Goal: Task Accomplishment & Management: Manage account settings

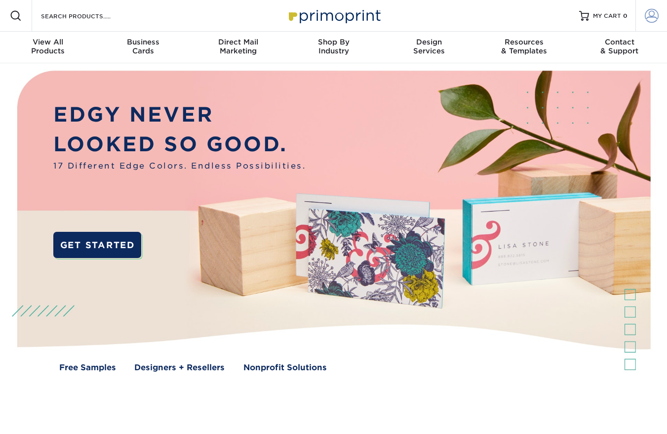
type input "[EMAIL_ADDRESS][PERSON_NAME][DOMAIN_NAME]"
click at [649, 16] on span at bounding box center [652, 16] width 14 height 14
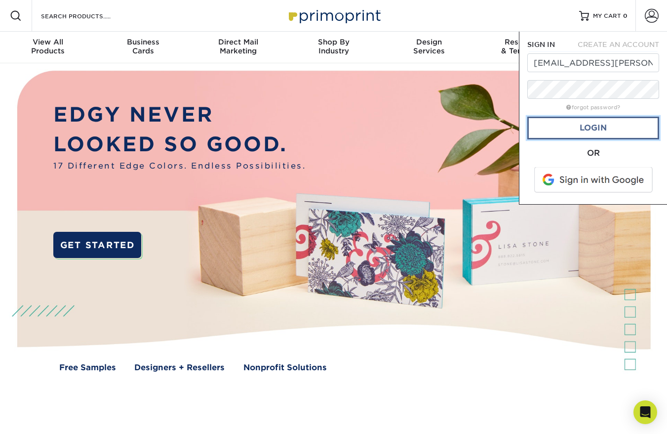
click at [588, 128] on link "Login" at bounding box center [593, 128] width 132 height 23
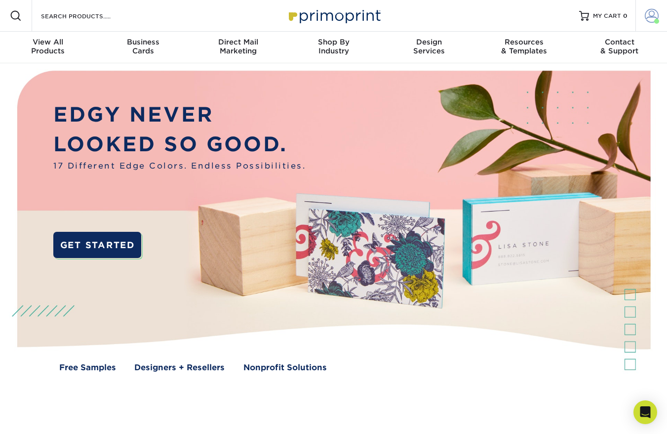
click at [647, 15] on span at bounding box center [652, 16] width 14 height 14
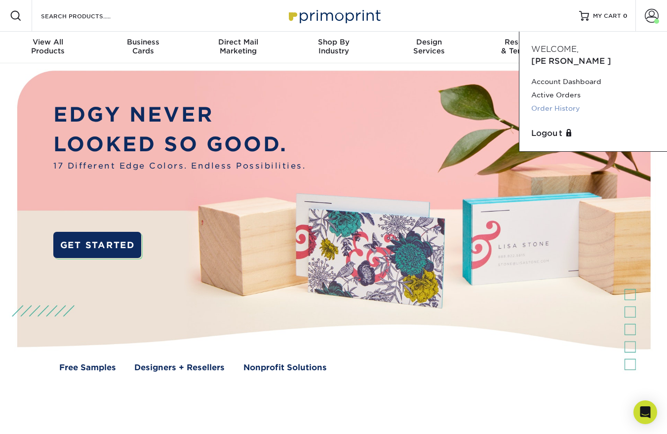
click at [564, 102] on link "Order History" at bounding box center [593, 108] width 124 height 13
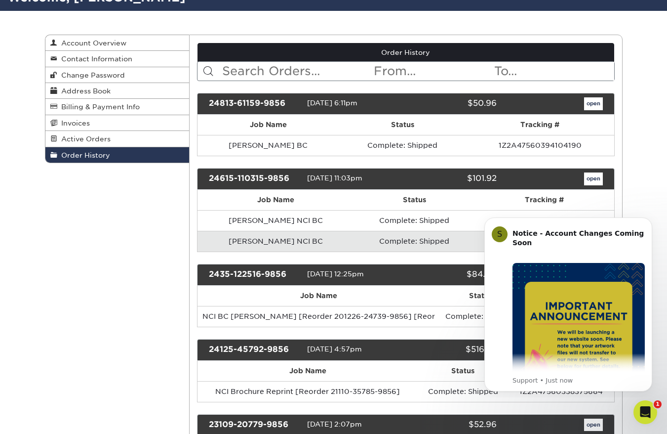
scroll to position [91, 0]
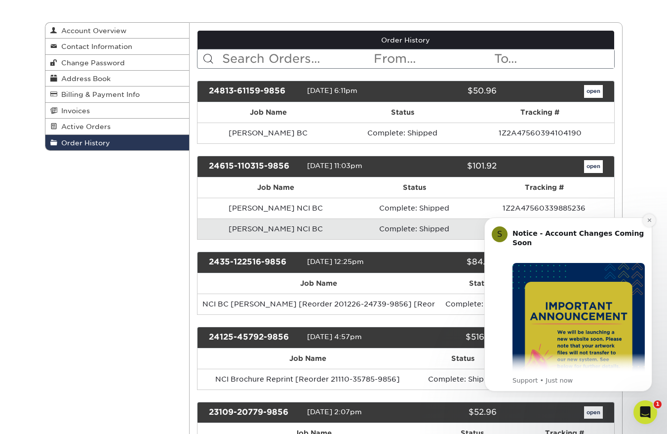
drag, startPoint x: 649, startPoint y: 219, endPoint x: 1089, endPoint y: 438, distance: 492.2
click at [649, 219] on icon "Dismiss notification" at bounding box center [649, 219] width 5 height 5
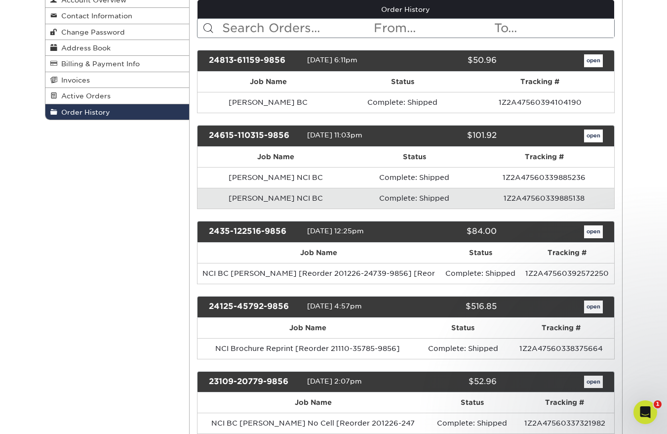
scroll to position [0, 0]
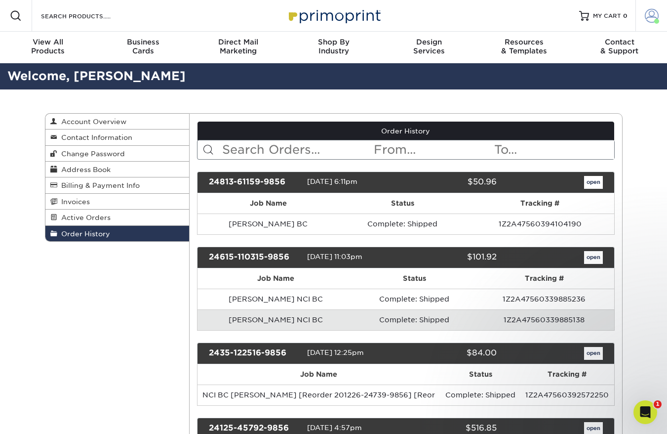
click at [655, 18] on span at bounding box center [652, 16] width 14 height 14
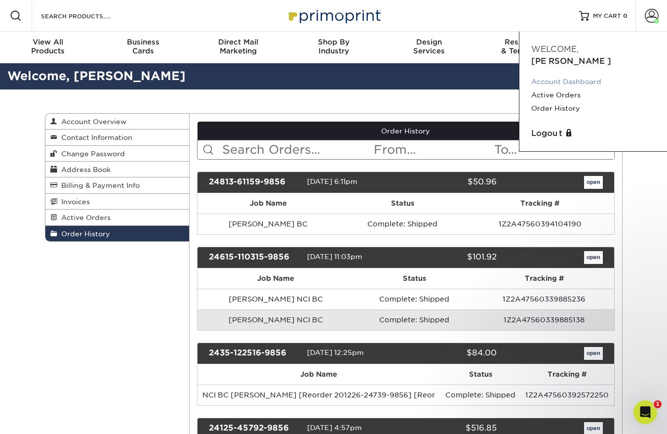
click at [561, 75] on link "Account Dashboard" at bounding box center [593, 81] width 124 height 13
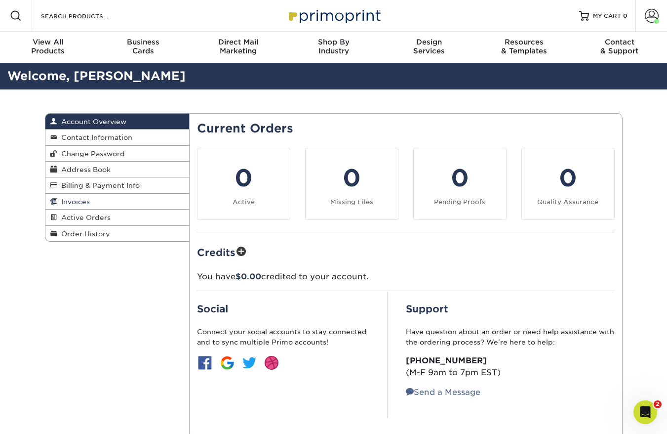
click at [79, 202] on span "Invoices" at bounding box center [73, 202] width 33 height 8
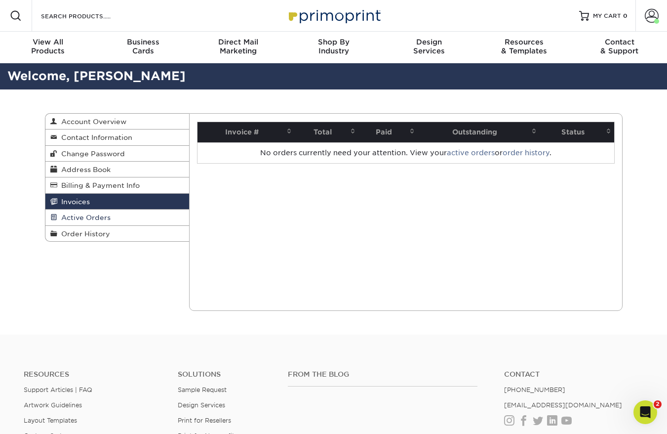
click at [79, 216] on span "Active Orders" at bounding box center [83, 217] width 53 height 8
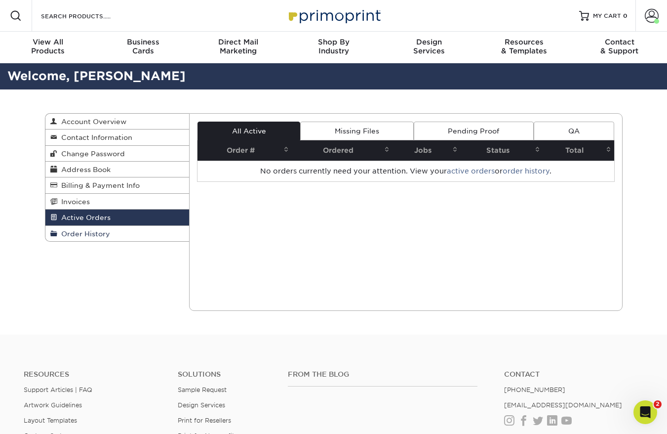
click at [80, 236] on span "Order History" at bounding box center [83, 234] width 53 height 8
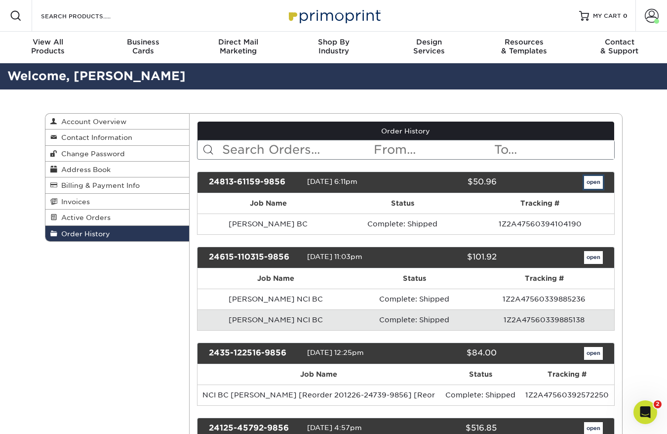
click at [592, 182] on link "open" at bounding box center [593, 182] width 19 height 13
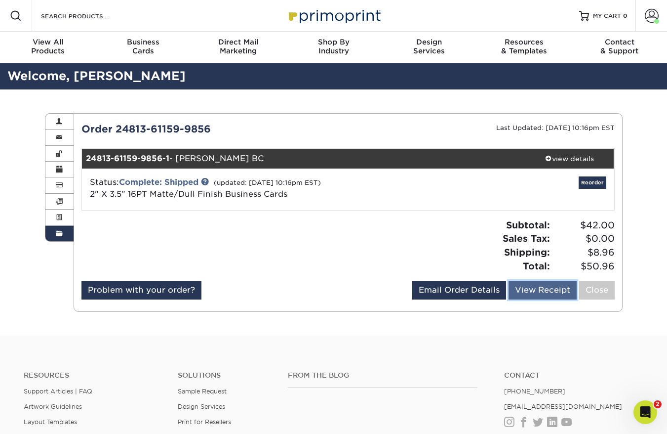
click at [518, 289] on link "View Receipt" at bounding box center [543, 289] width 68 height 19
